Goal: Book appointment/travel/reservation

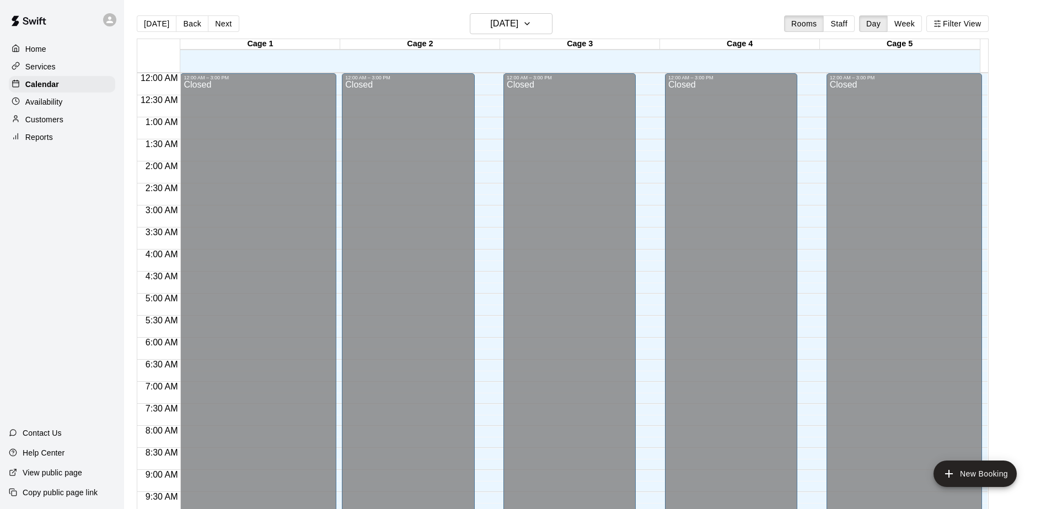
scroll to position [577, 0]
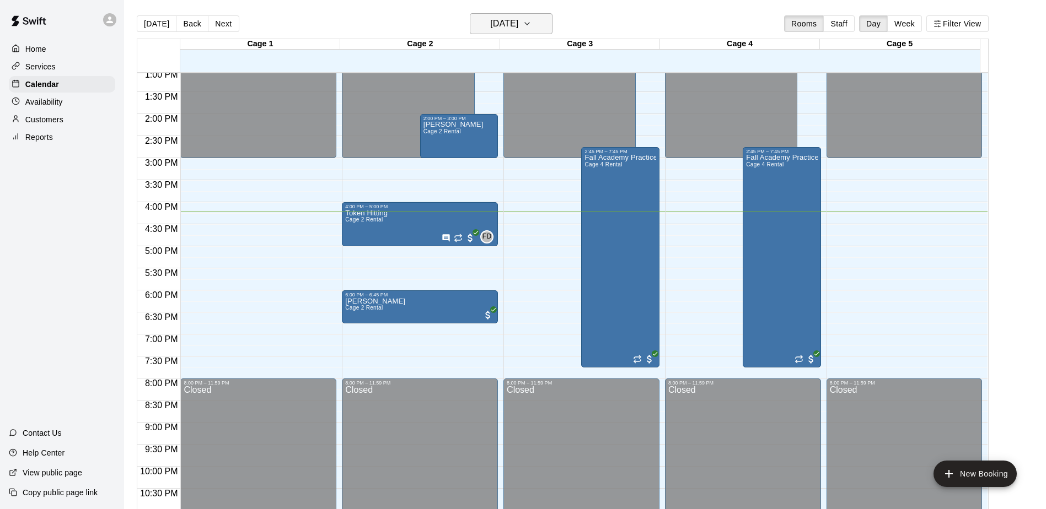
click at [532, 25] on icon "button" at bounding box center [527, 23] width 9 height 13
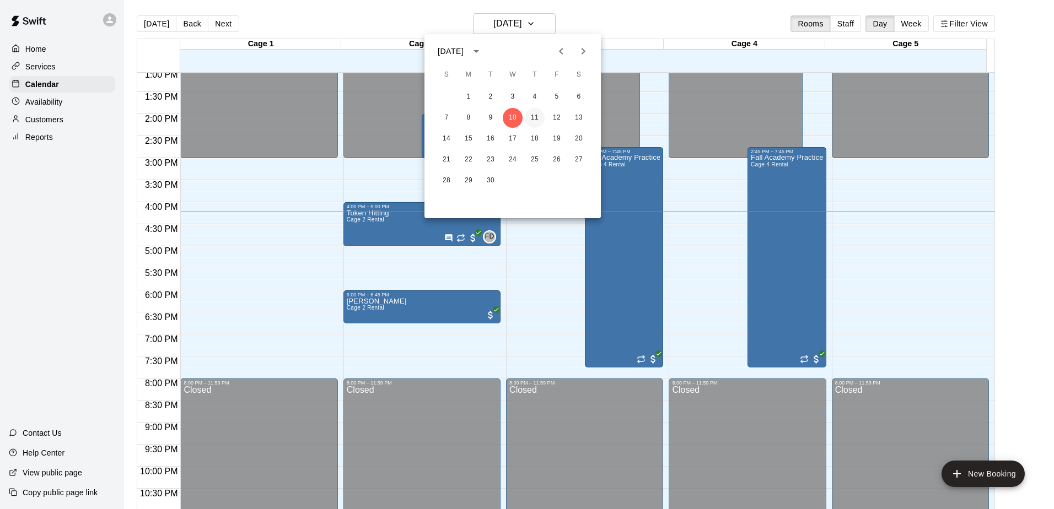
click at [543, 115] on button "11" at bounding box center [535, 118] width 20 height 20
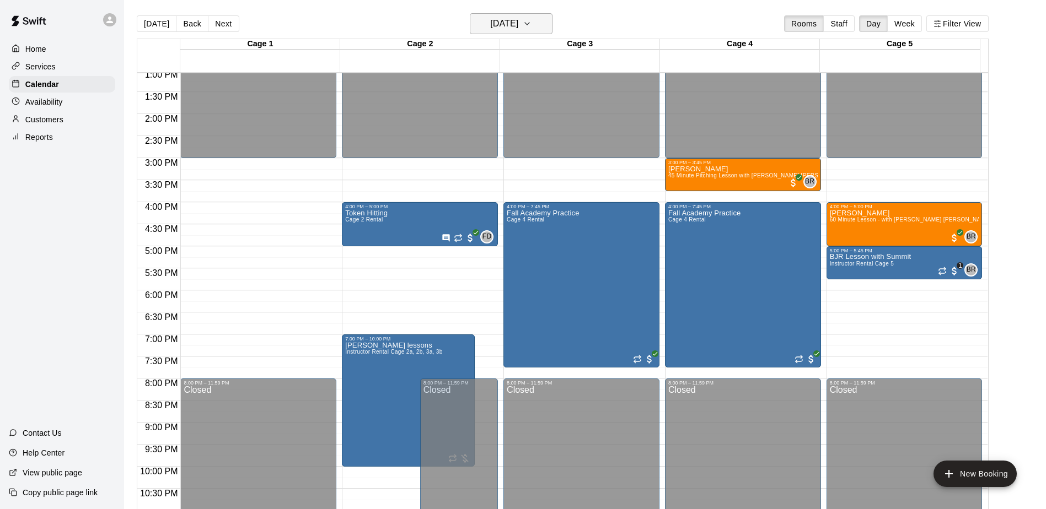
click at [518, 22] on h6 "[DATE]" at bounding box center [504, 23] width 28 height 15
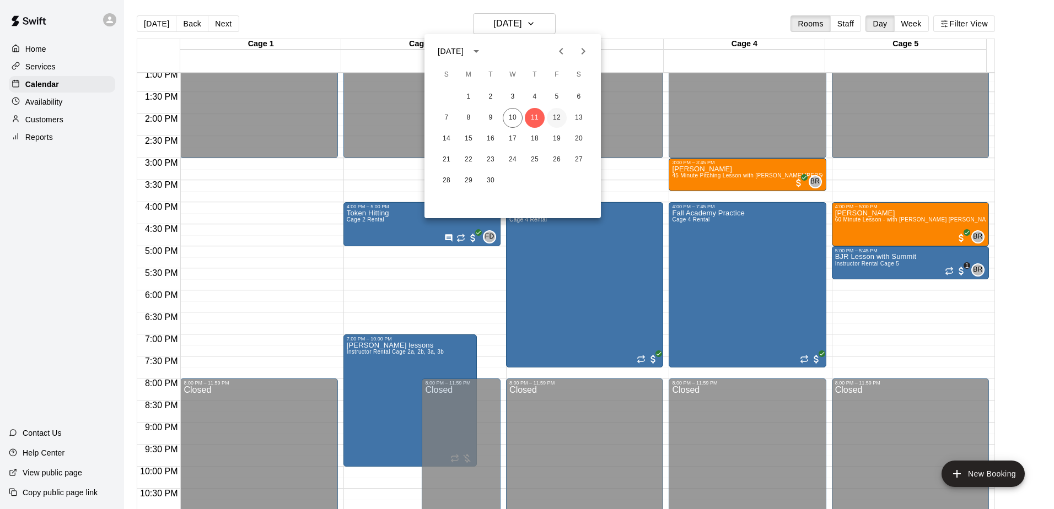
click at [553, 117] on button "12" at bounding box center [557, 118] width 20 height 20
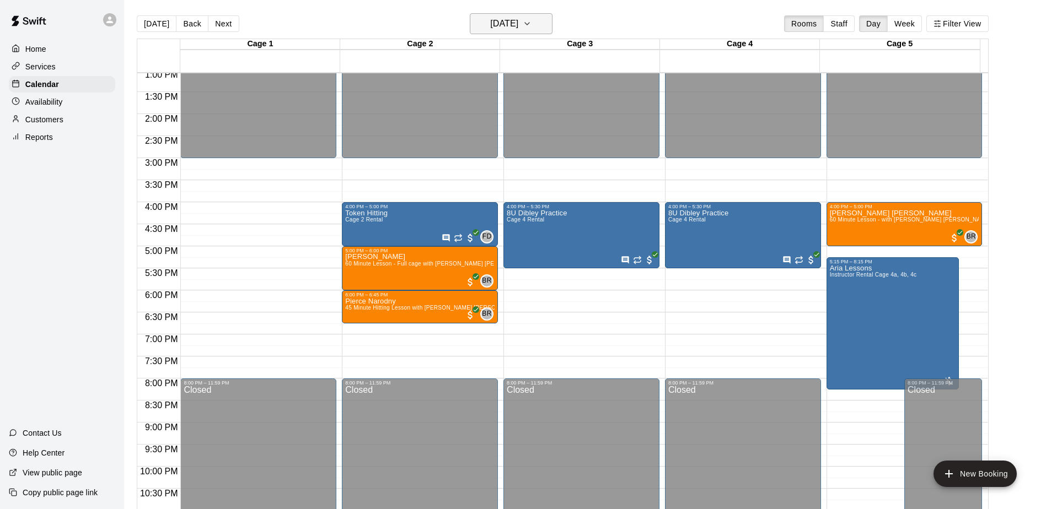
click at [518, 21] on h6 "[DATE]" at bounding box center [504, 23] width 28 height 15
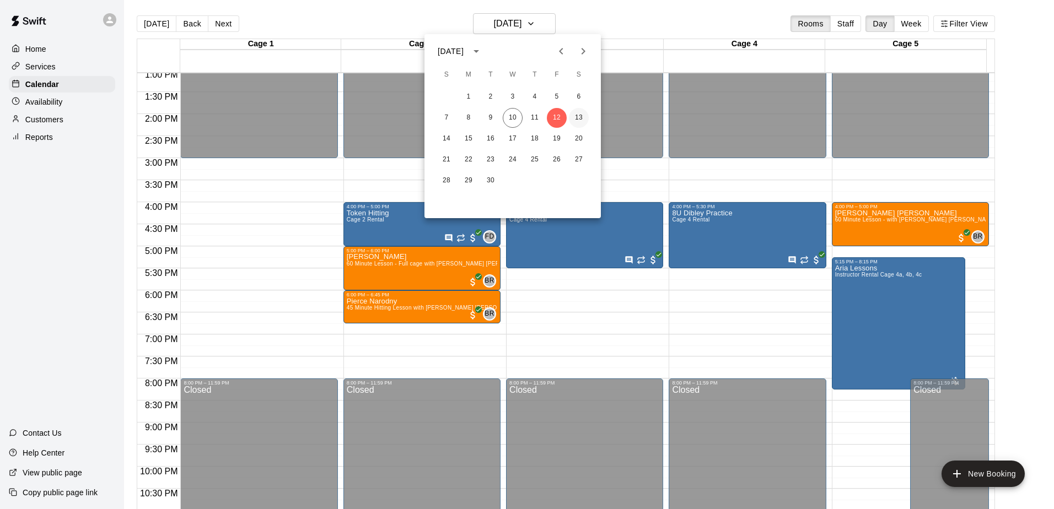
click at [579, 119] on button "13" at bounding box center [579, 118] width 20 height 20
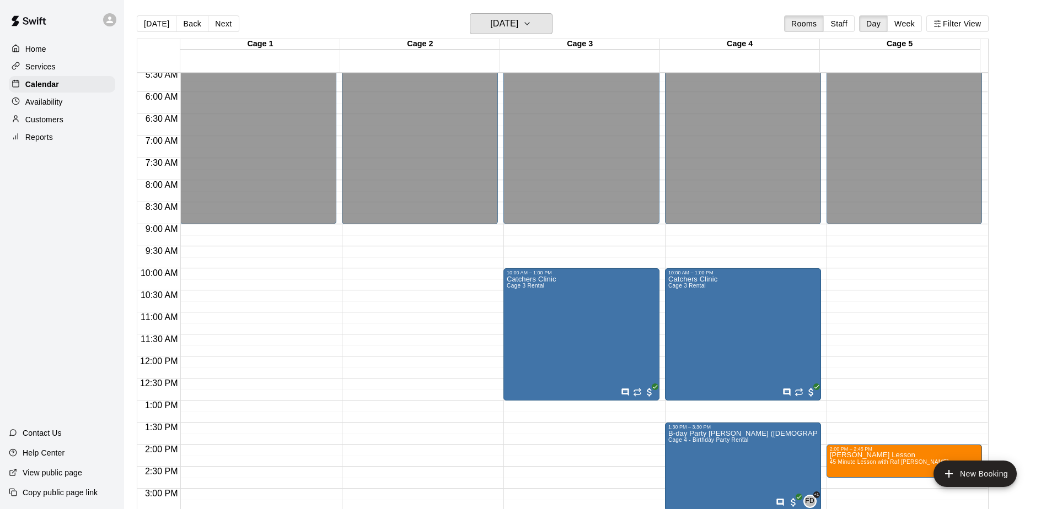
scroll to position [301, 0]
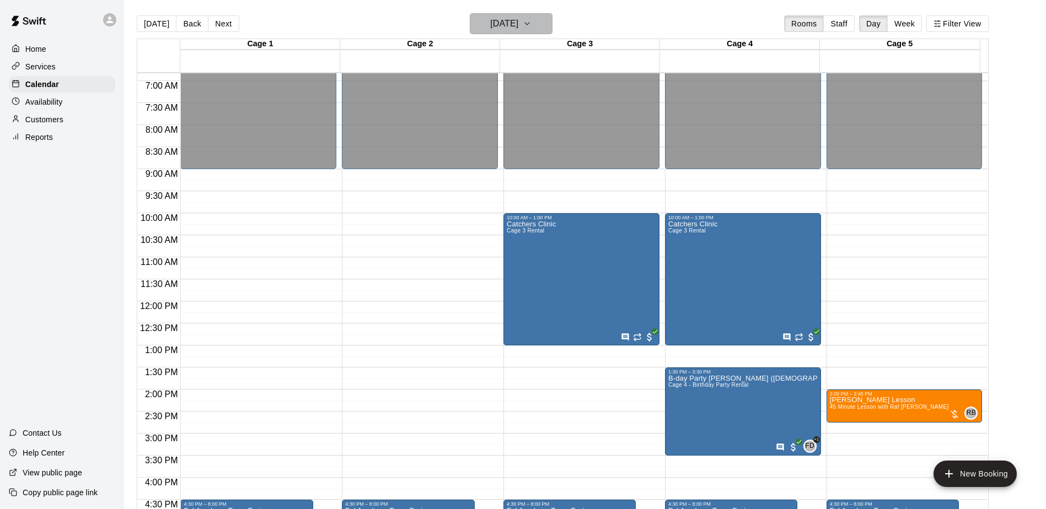
click at [532, 30] on icon "button" at bounding box center [527, 23] width 9 height 13
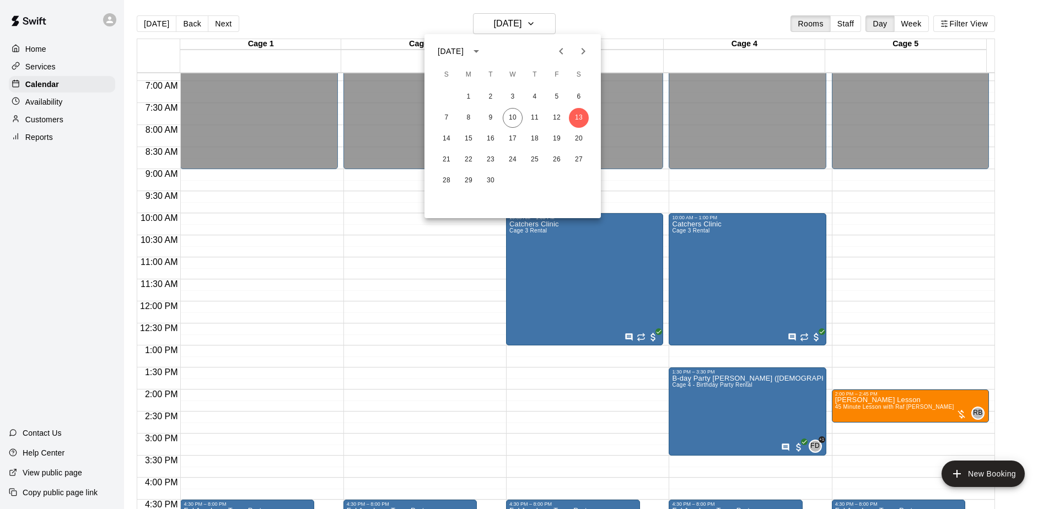
click at [619, 17] on div at bounding box center [527, 254] width 1054 height 509
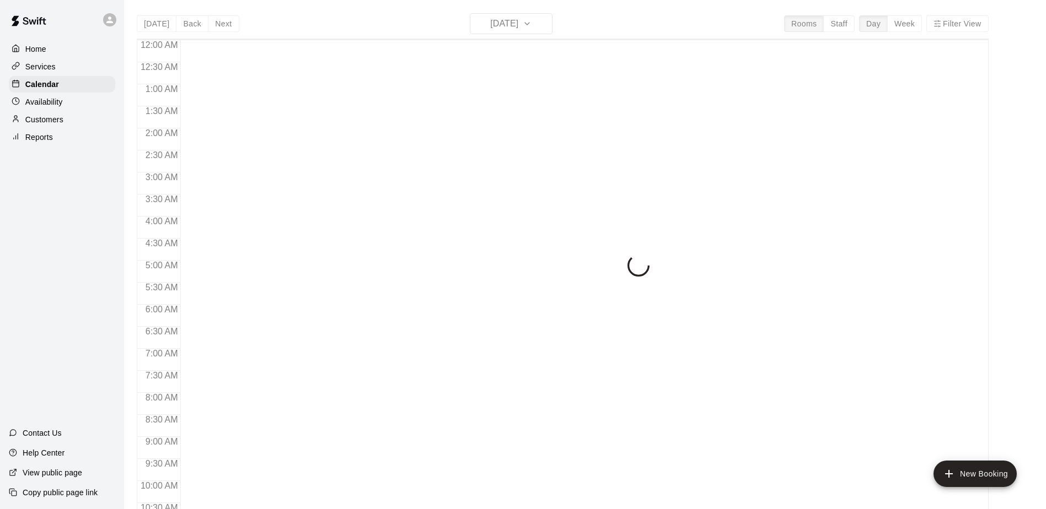
scroll to position [577, 0]
